Goal: Transaction & Acquisition: Purchase product/service

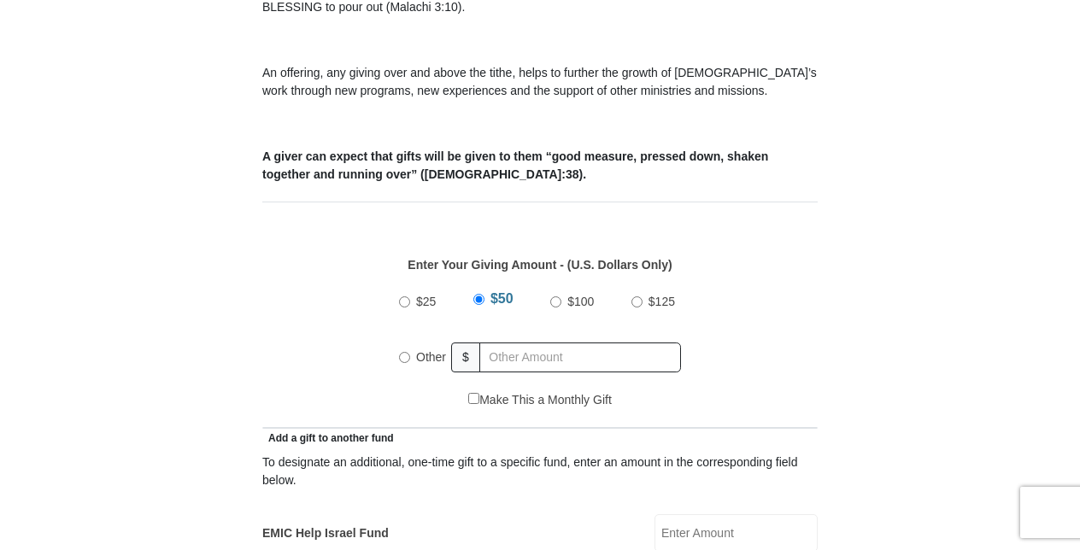
scroll to position [593, 0]
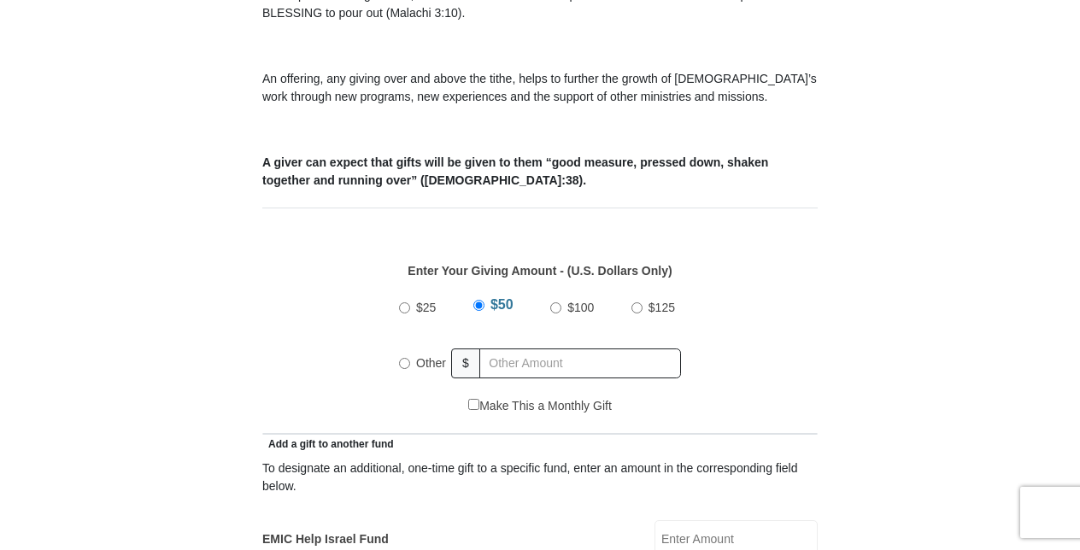
click at [401, 358] on input "Other" at bounding box center [404, 363] width 11 height 11
radio input "true"
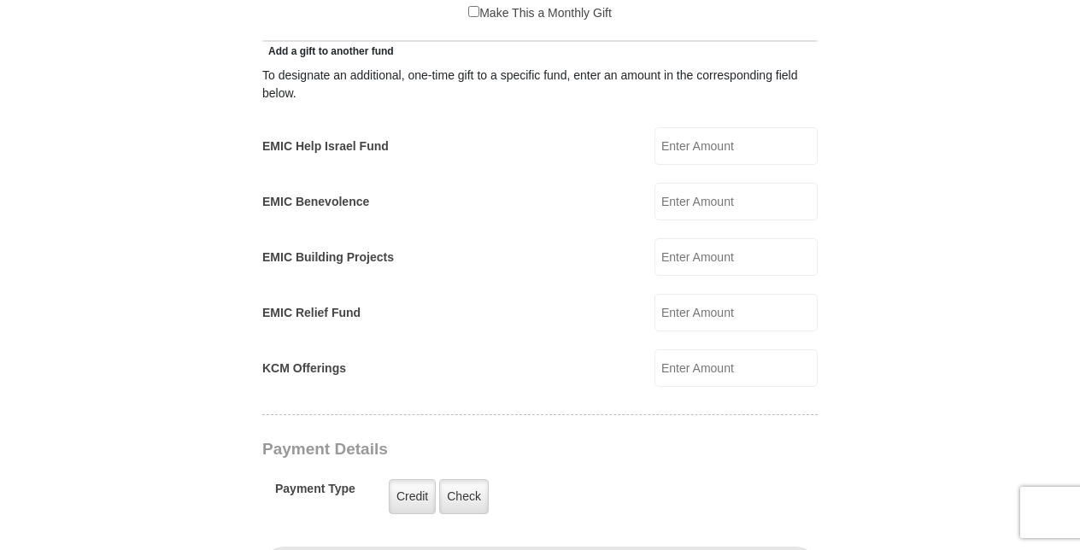
scroll to position [1010, 0]
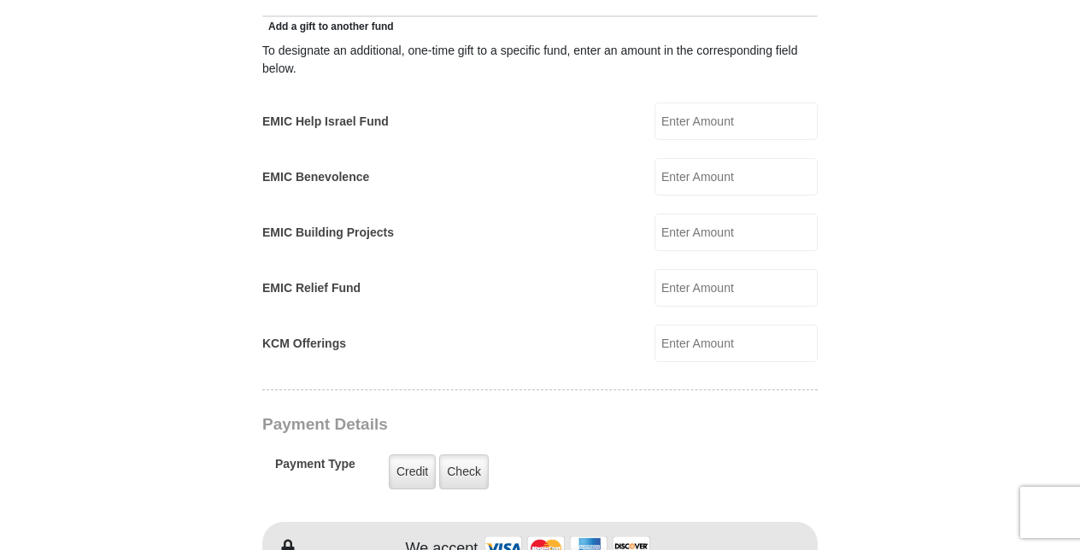
type input "150.00"
click at [668, 269] on input "EMIC Relief Fund" at bounding box center [735, 288] width 163 height 38
type input "50.00"
type input "[PERSON_NAME]"
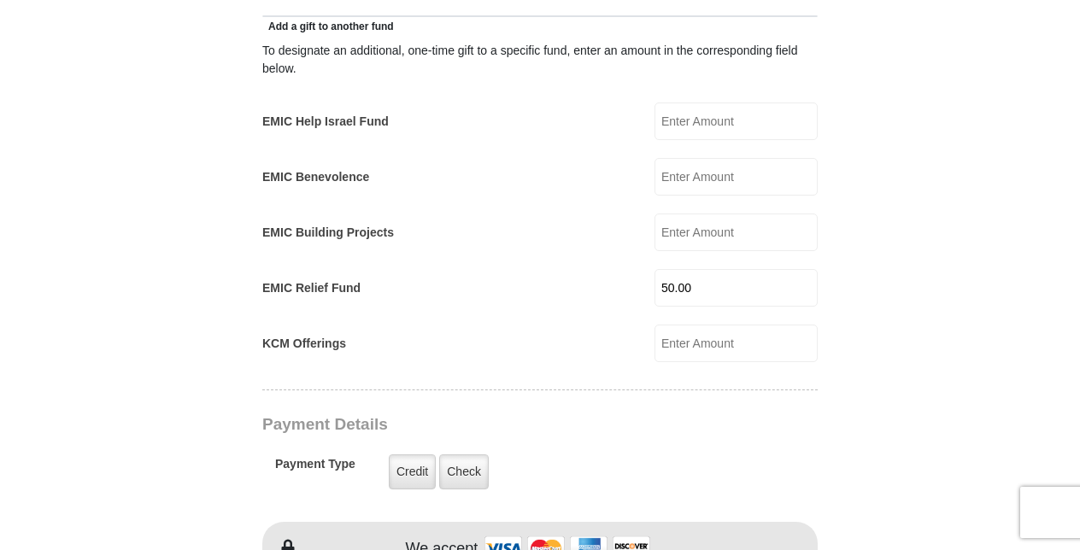
type input "[EMAIL_ADDRESS][DOMAIN_NAME]"
type input "[STREET_ADDRESS][US_STATE]"
type input "Ashland"
select select "VA"
type input "23005"
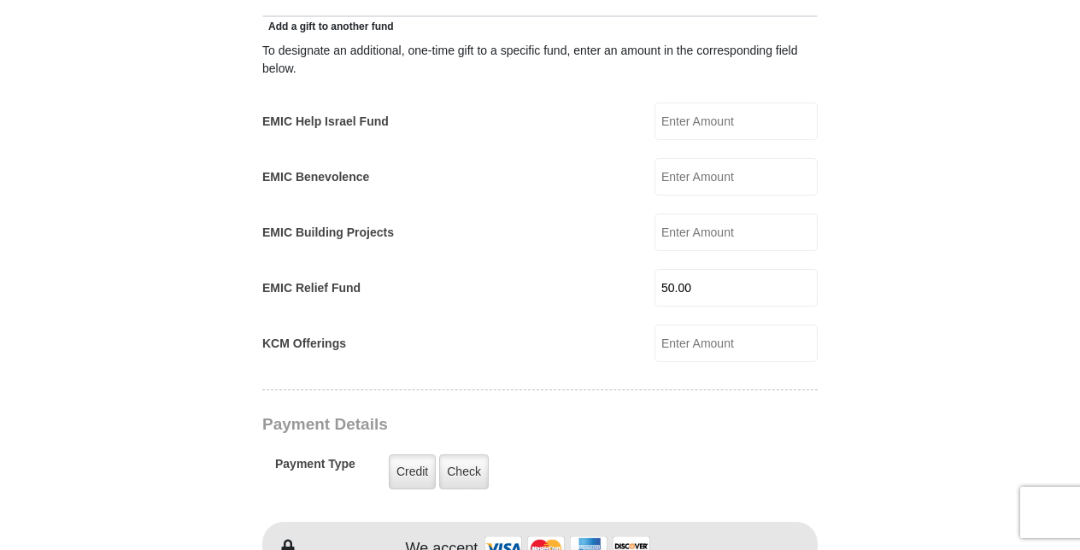
type input "8048407479"
click at [900, 322] on form "Eagle Mountain International Church Online Giving Because of gifts like yours, …" at bounding box center [540, 321] width 974 height 2526
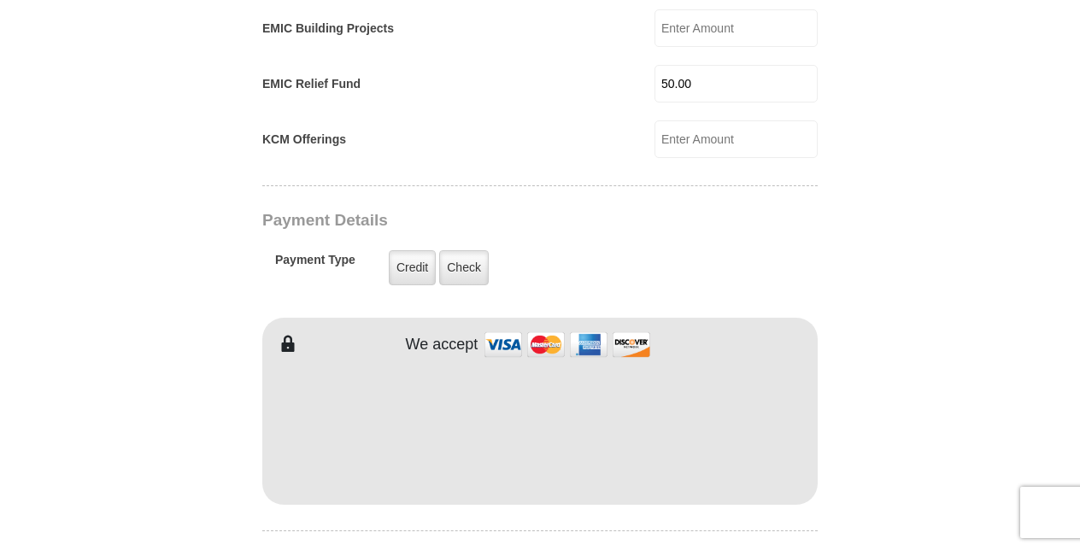
scroll to position [1320, 0]
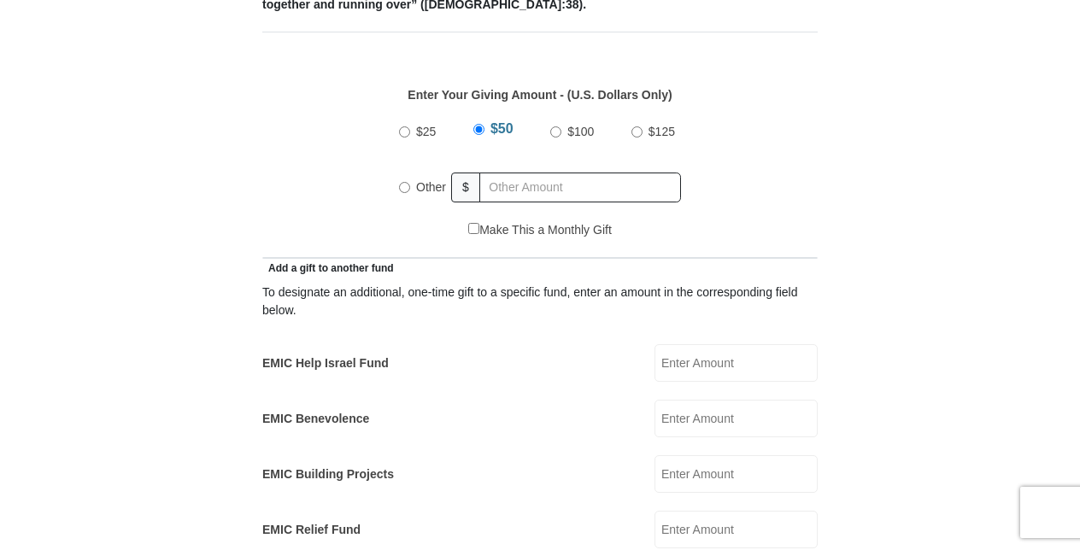
scroll to position [772, 0]
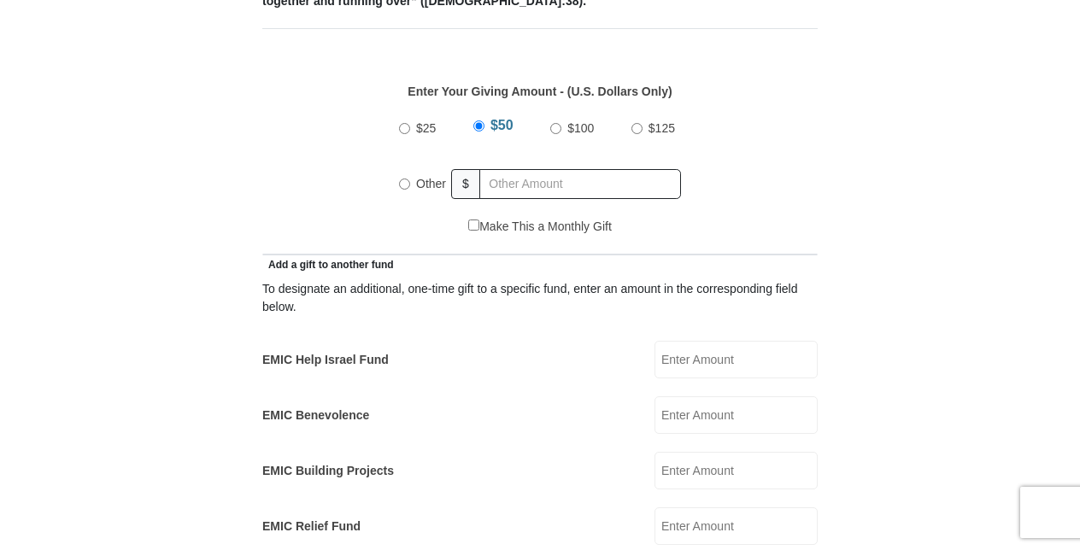
click at [482, 120] on input "$50" at bounding box center [478, 125] width 11 height 11
click at [512, 169] on input "text" at bounding box center [580, 184] width 202 height 30
radio input "true"
type input "150.00"
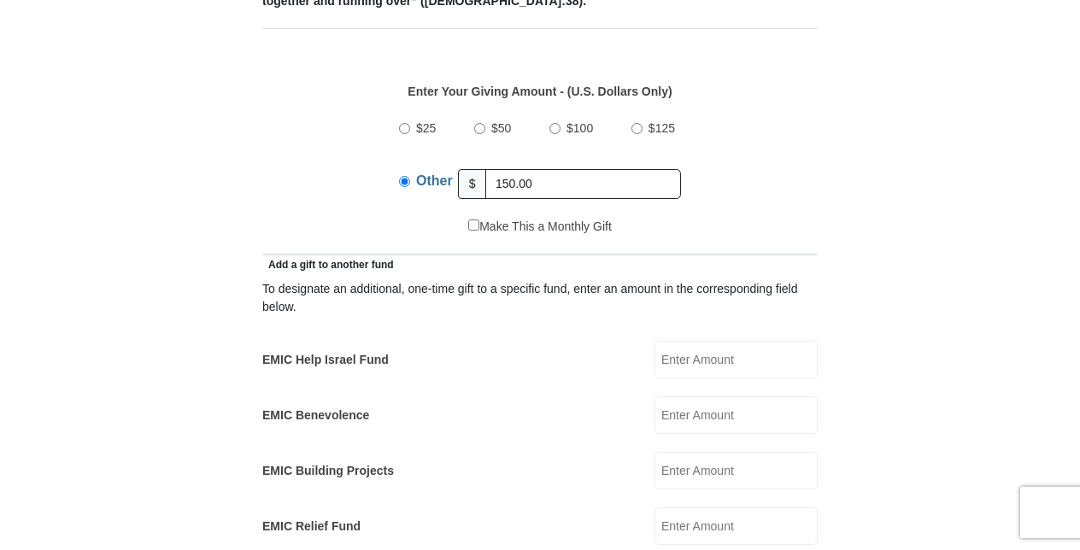
drag, startPoint x: 1079, startPoint y: 167, endPoint x: 1078, endPoint y: 206, distance: 38.4
click at [741, 507] on input "EMIC Relief Fund" at bounding box center [735, 526] width 163 height 38
type input "50.00"
type input "[PERSON_NAME]"
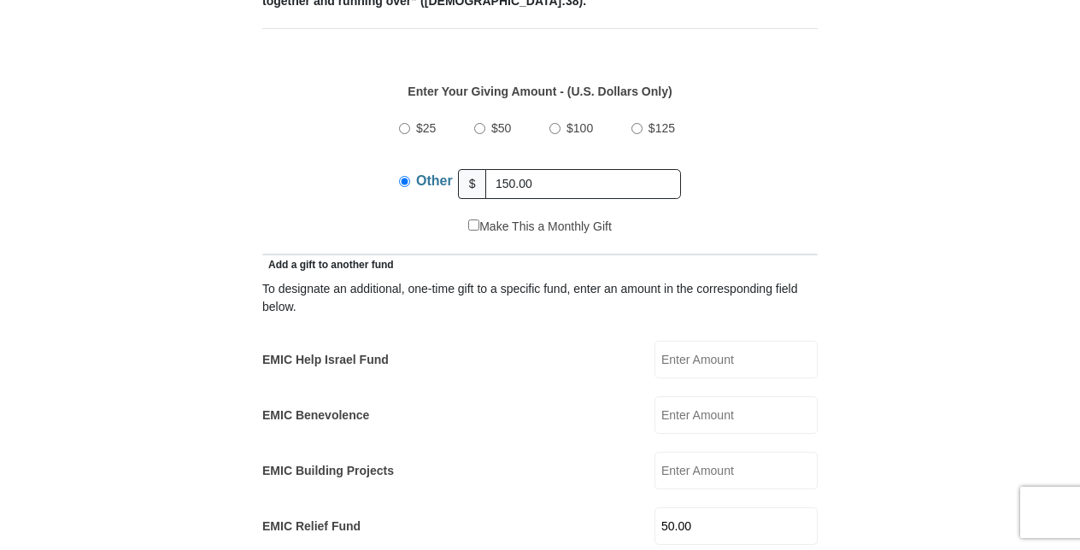
type input "[PERSON_NAME]"
type input "[EMAIL_ADDRESS][DOMAIN_NAME]"
type input "[STREET_ADDRESS][US_STATE]"
type input "Ashland"
select select "VA"
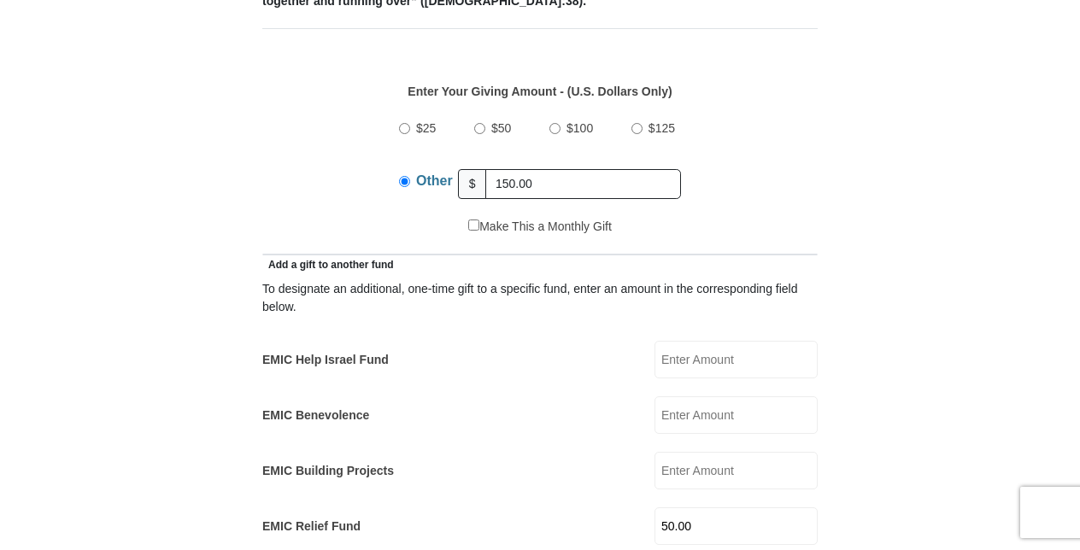
type input "23005"
type input "8048407479"
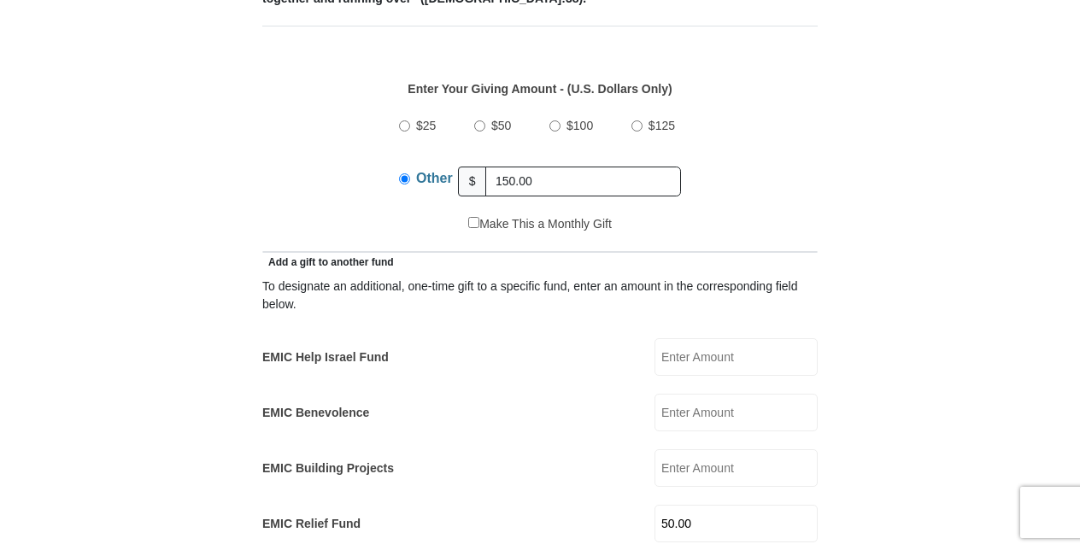
scroll to position [775, 0]
drag, startPoint x: 1076, startPoint y: 171, endPoint x: 1080, endPoint y: 237, distance: 66.8
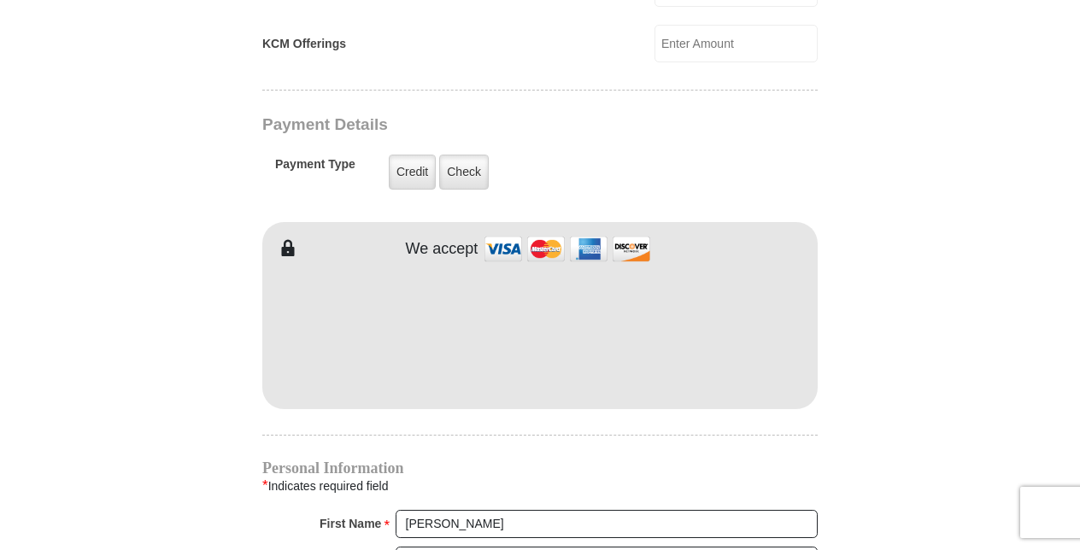
scroll to position [1322, 0]
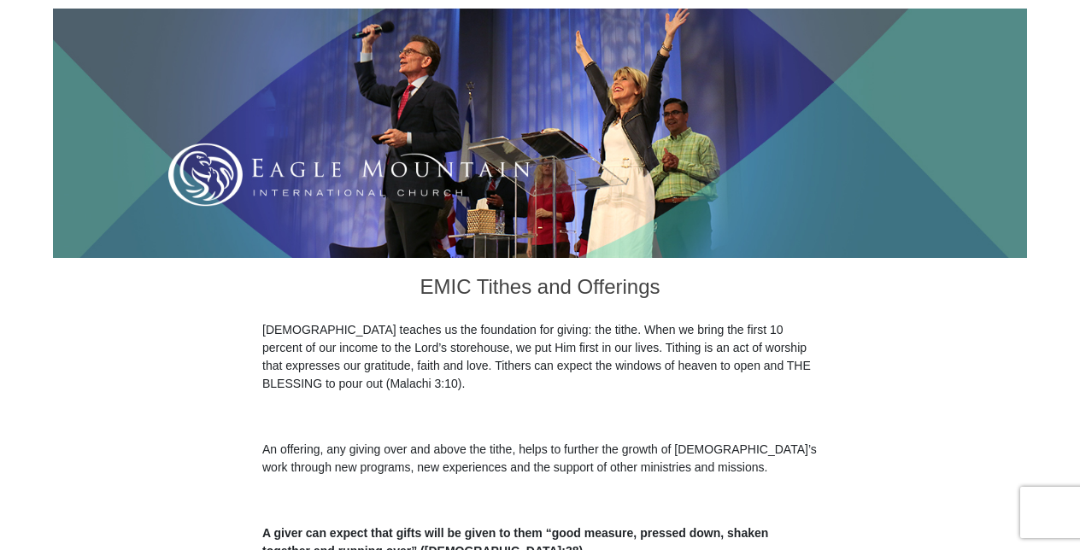
scroll to position [418, 0]
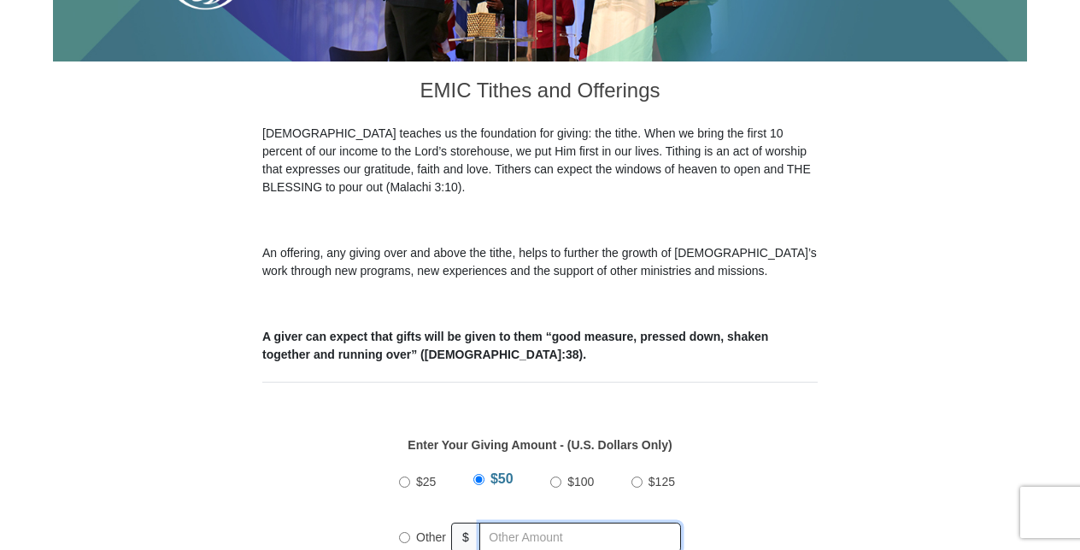
radio input "true"
click at [508, 523] on input "text" at bounding box center [583, 538] width 196 height 30
type input "150.00"
type input "50.00"
type input "[PERSON_NAME]"
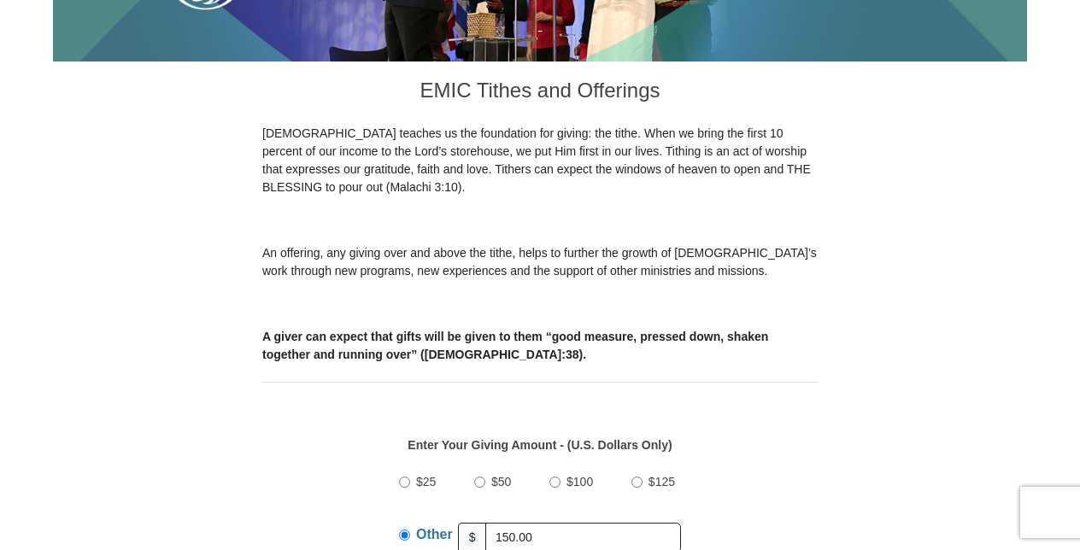
type input "[PERSON_NAME]"
type input "[EMAIL_ADDRESS][DOMAIN_NAME]"
type input "[STREET_ADDRESS][US_STATE]"
type input "Ashland"
select select "VA"
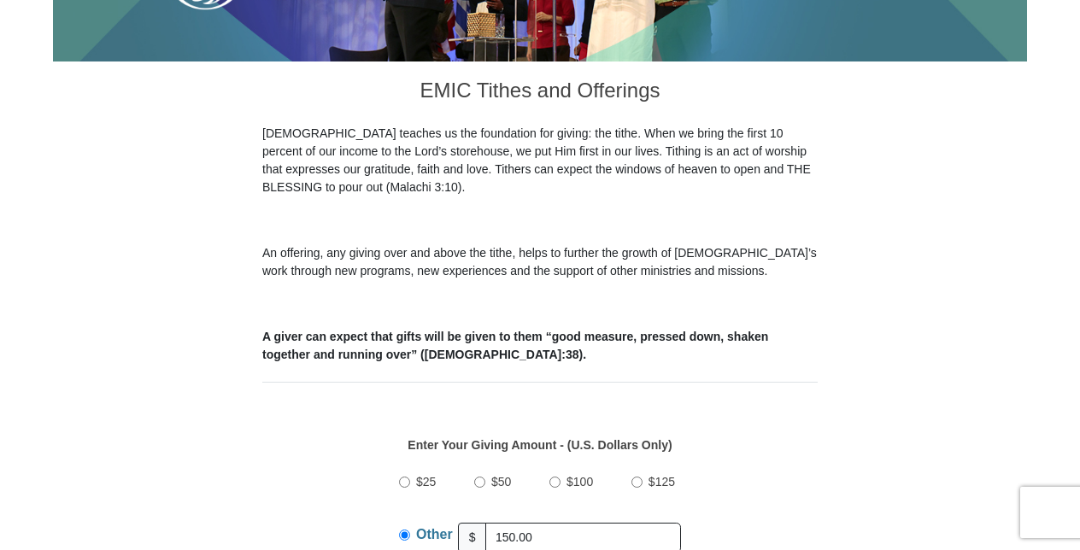
type input "23005"
type input "8048407479"
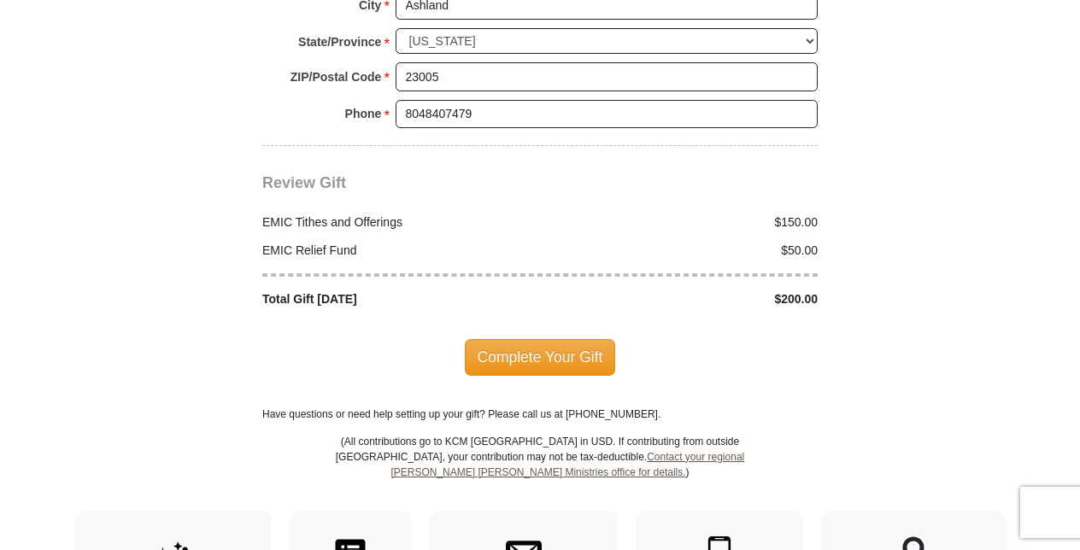
scroll to position [2092, 0]
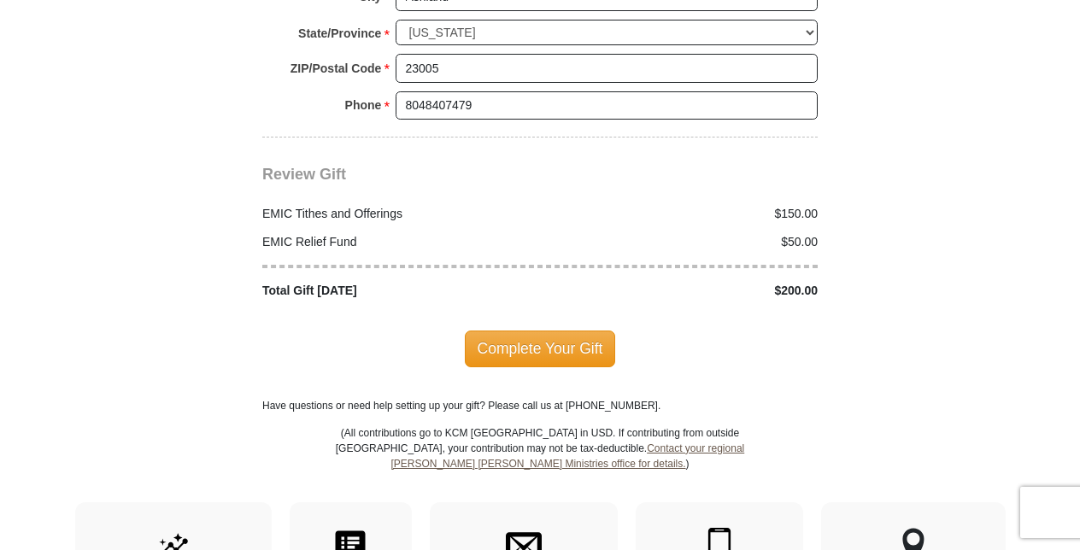
click at [524, 331] on span "Complete Your Gift" at bounding box center [540, 349] width 151 height 36
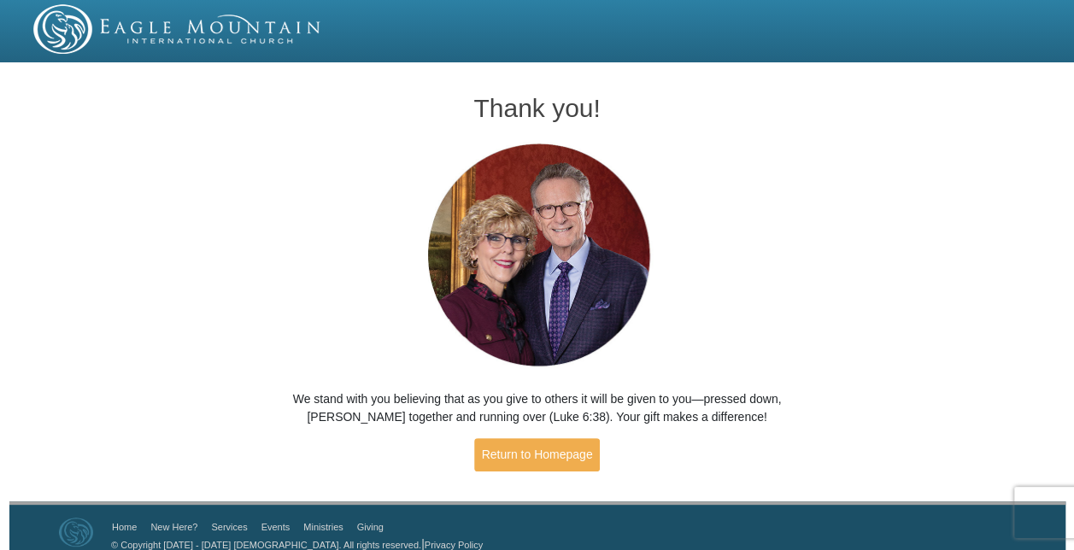
click at [206, 38] on img at bounding box center [177, 29] width 289 height 50
